Goal: Information Seeking & Learning: Learn about a topic

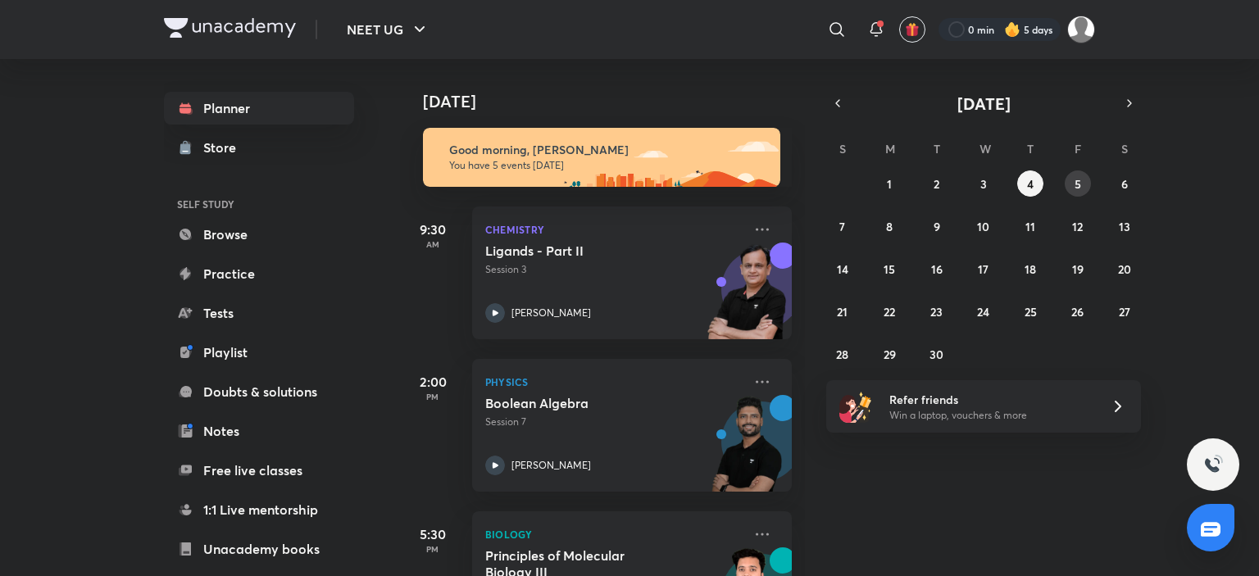
click at [1075, 180] on abbr "5" at bounding box center [1078, 184] width 7 height 16
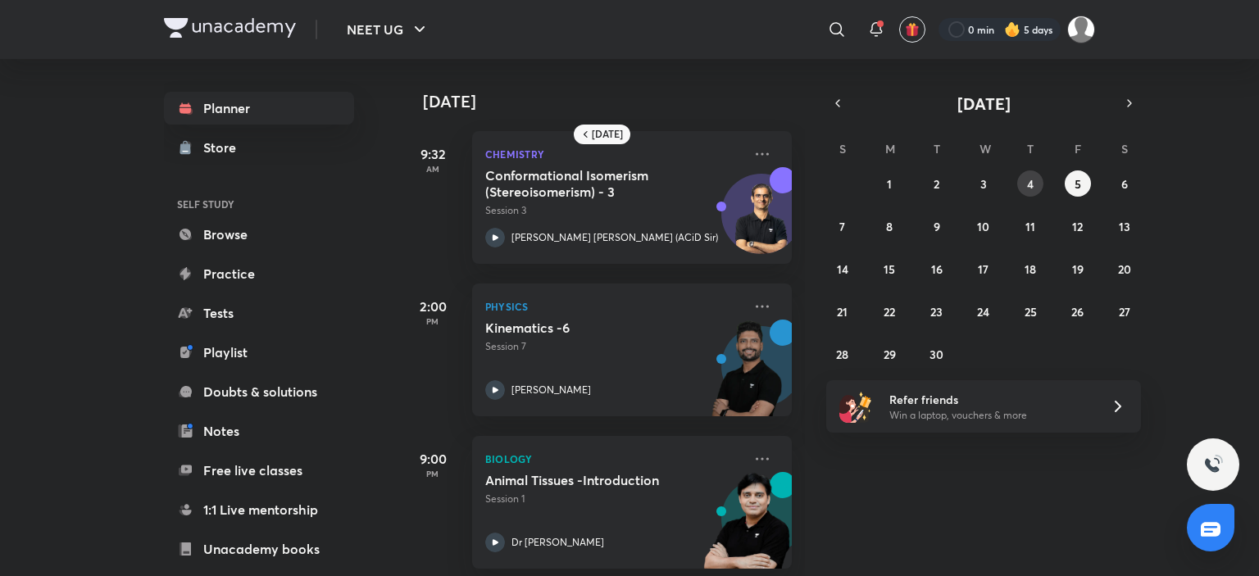
click at [1022, 183] on button "4" at bounding box center [1031, 184] width 26 height 26
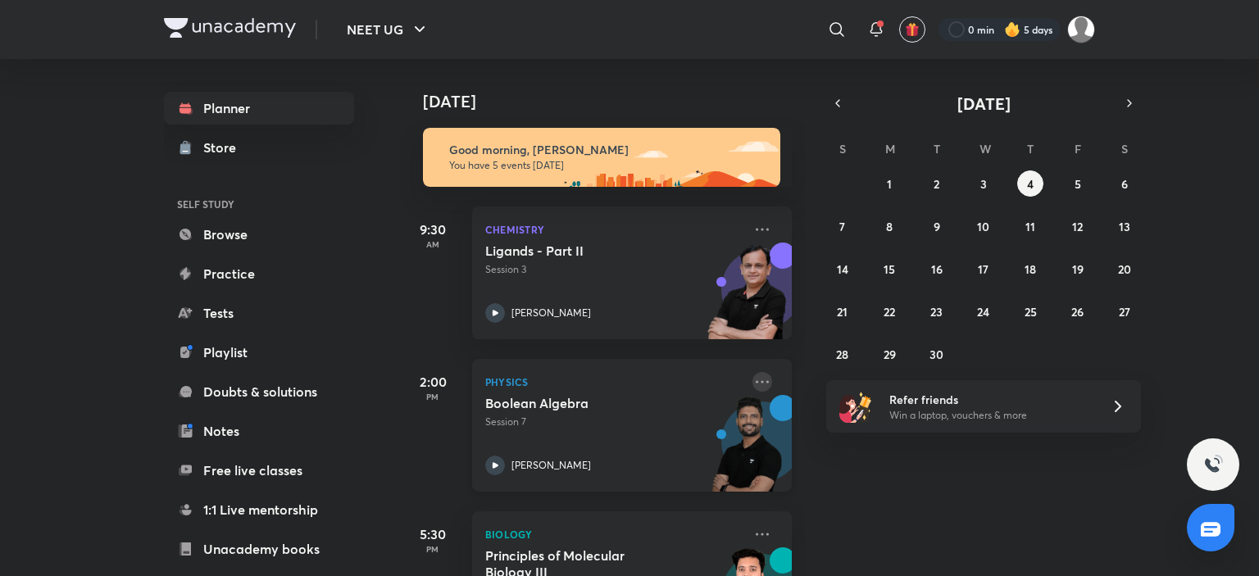
click at [753, 385] on icon at bounding box center [763, 382] width 20 height 20
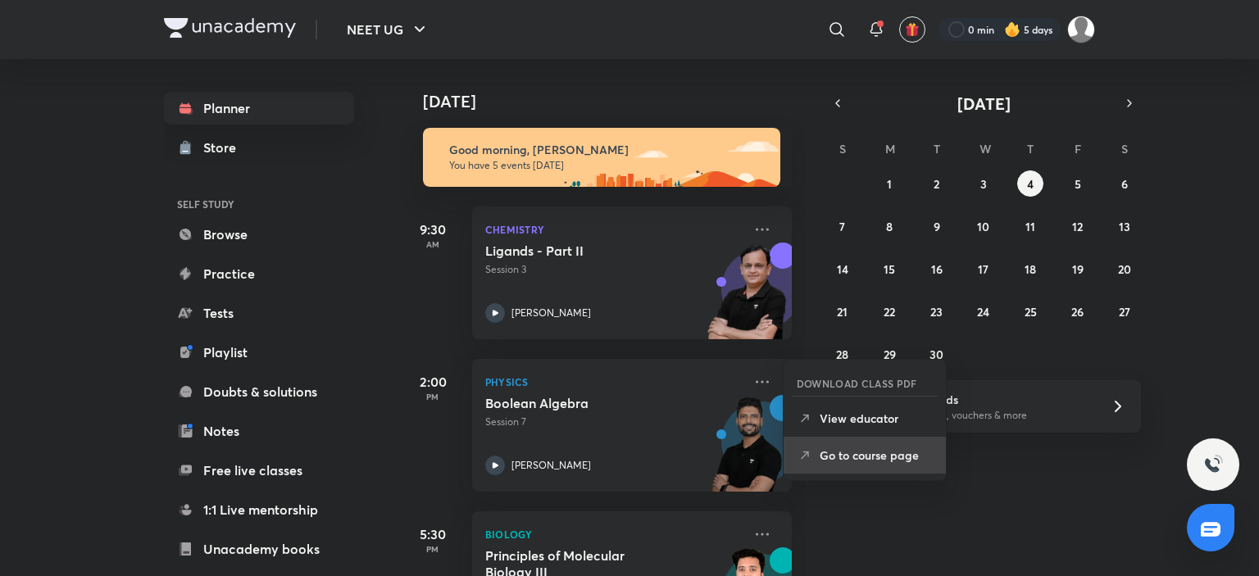
click at [866, 442] on li "Go to course page" at bounding box center [865, 455] width 162 height 37
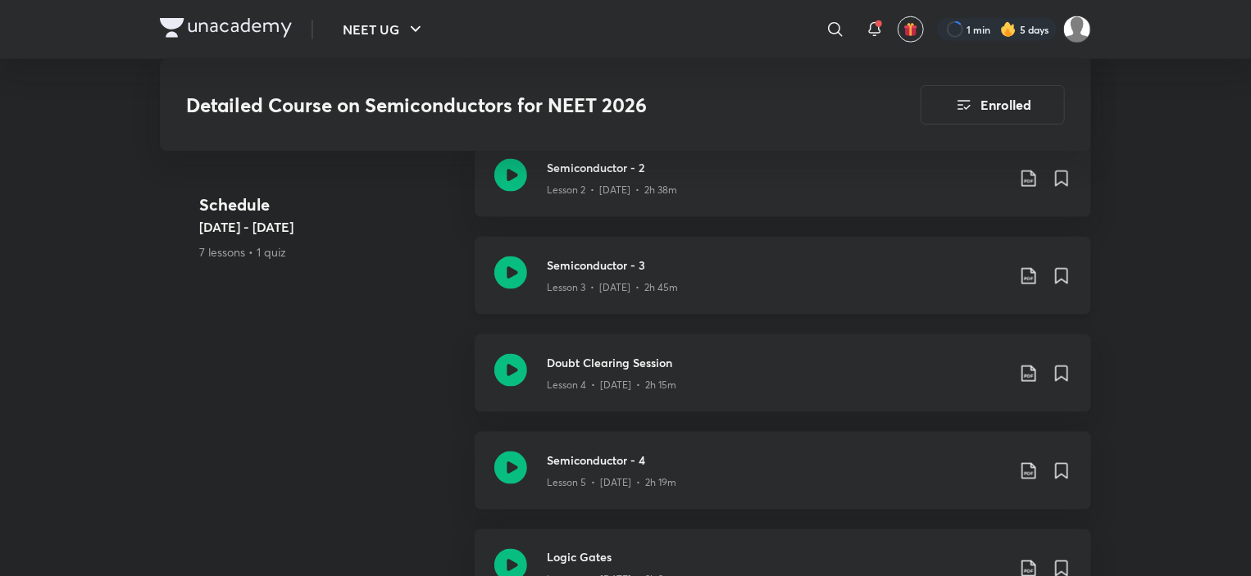
scroll to position [990, 0]
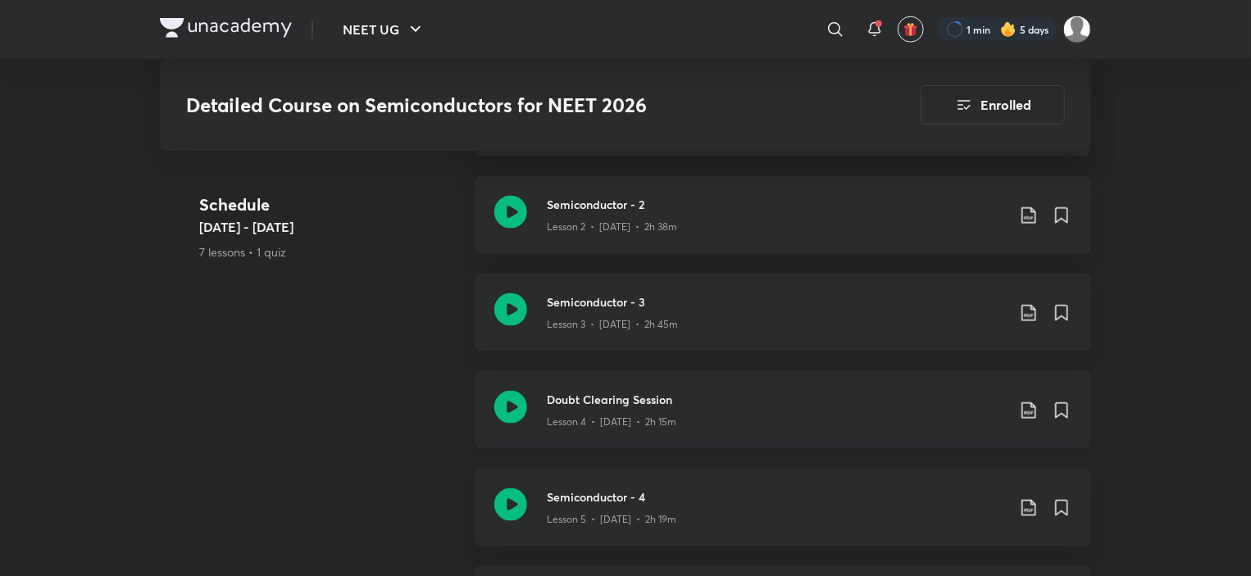
click at [564, 391] on h3 "Doubt Clearing Session" at bounding box center [776, 399] width 459 height 17
